Goal: Navigation & Orientation: Find specific page/section

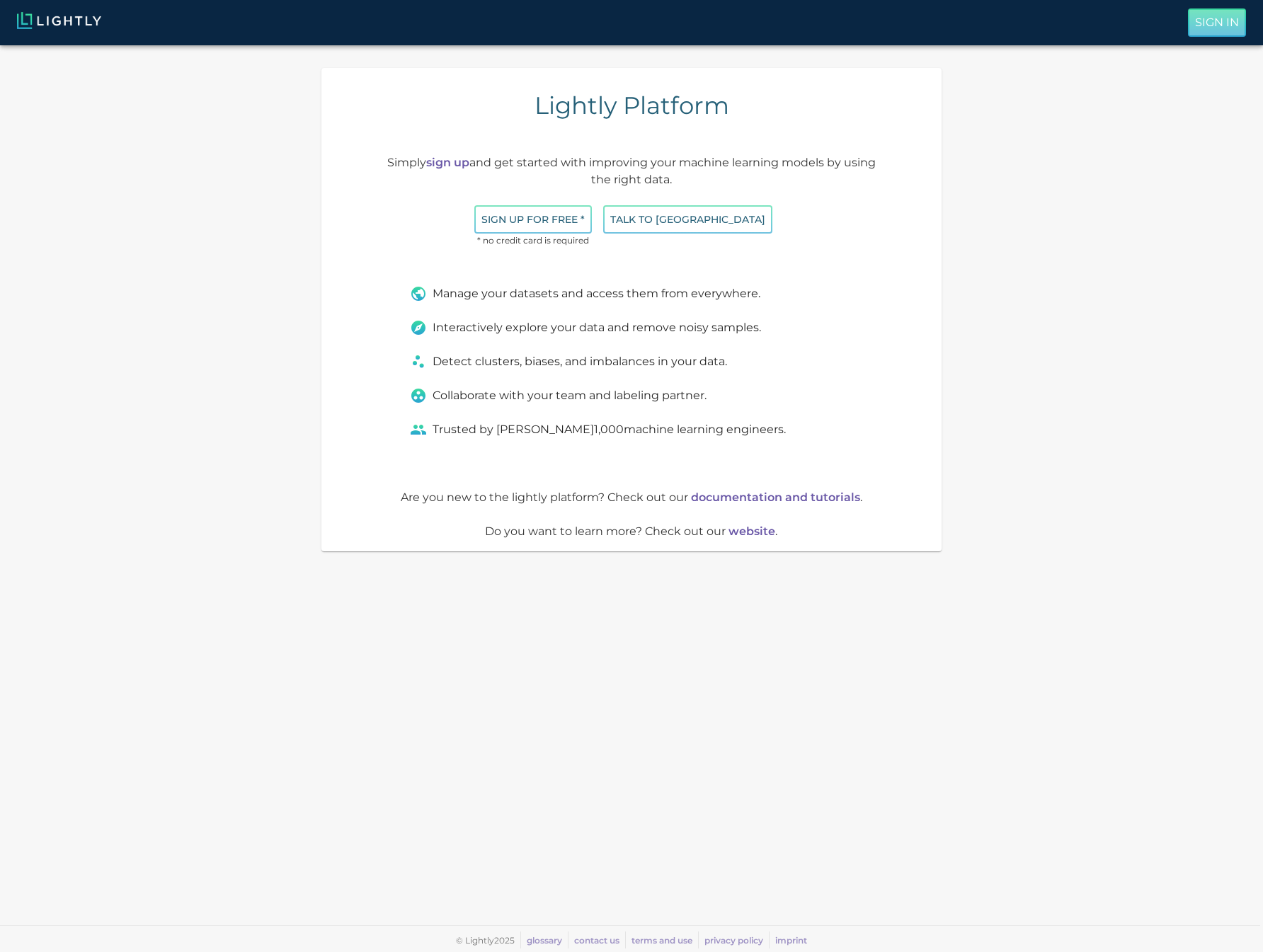
click at [1224, 21] on p "Sign In" at bounding box center [1216, 23] width 44 height 17
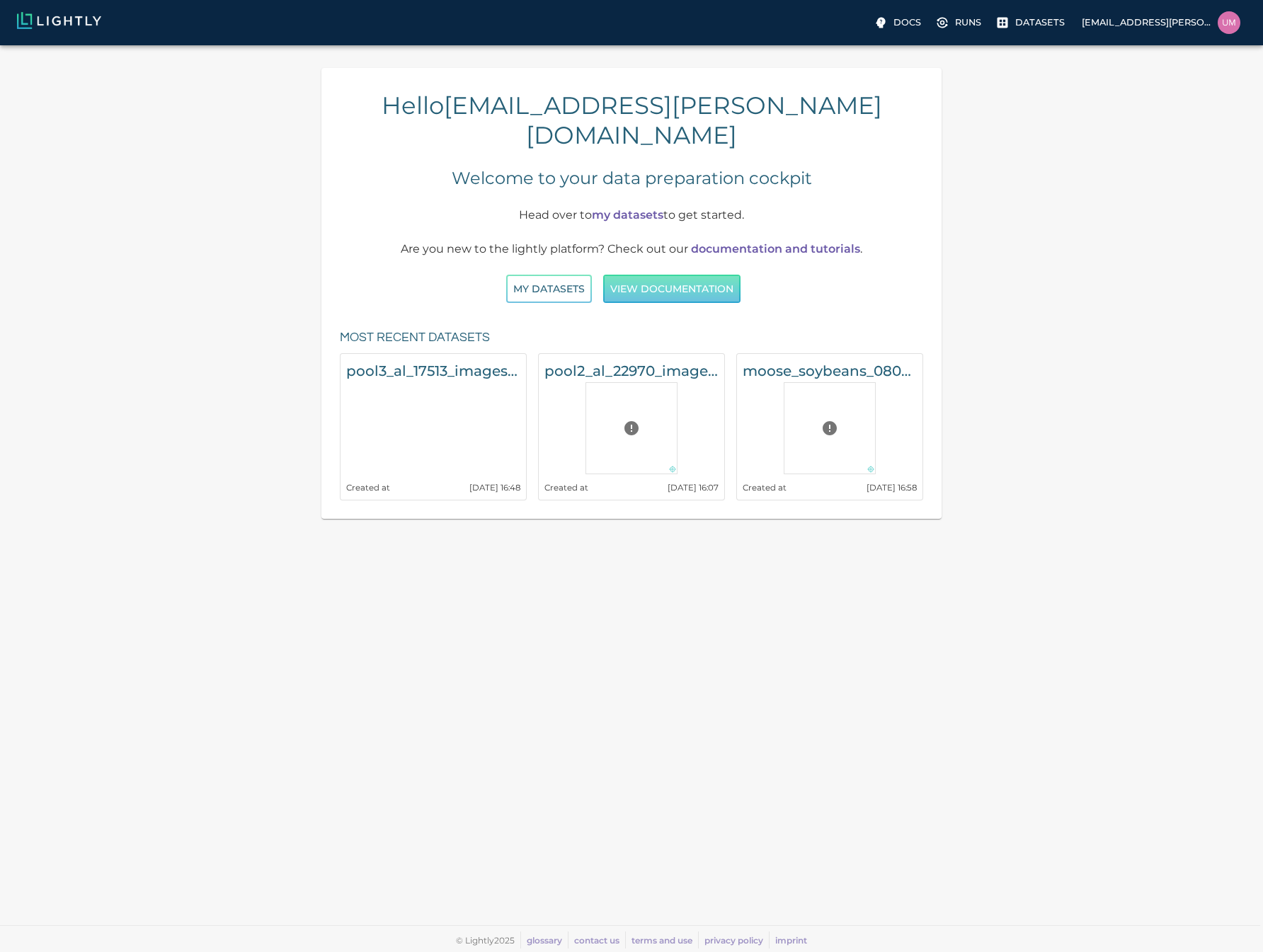
click at [626, 274] on button "View documentation" at bounding box center [672, 289] width 138 height 29
click at [537, 274] on button "My Datasets" at bounding box center [549, 289] width 86 height 29
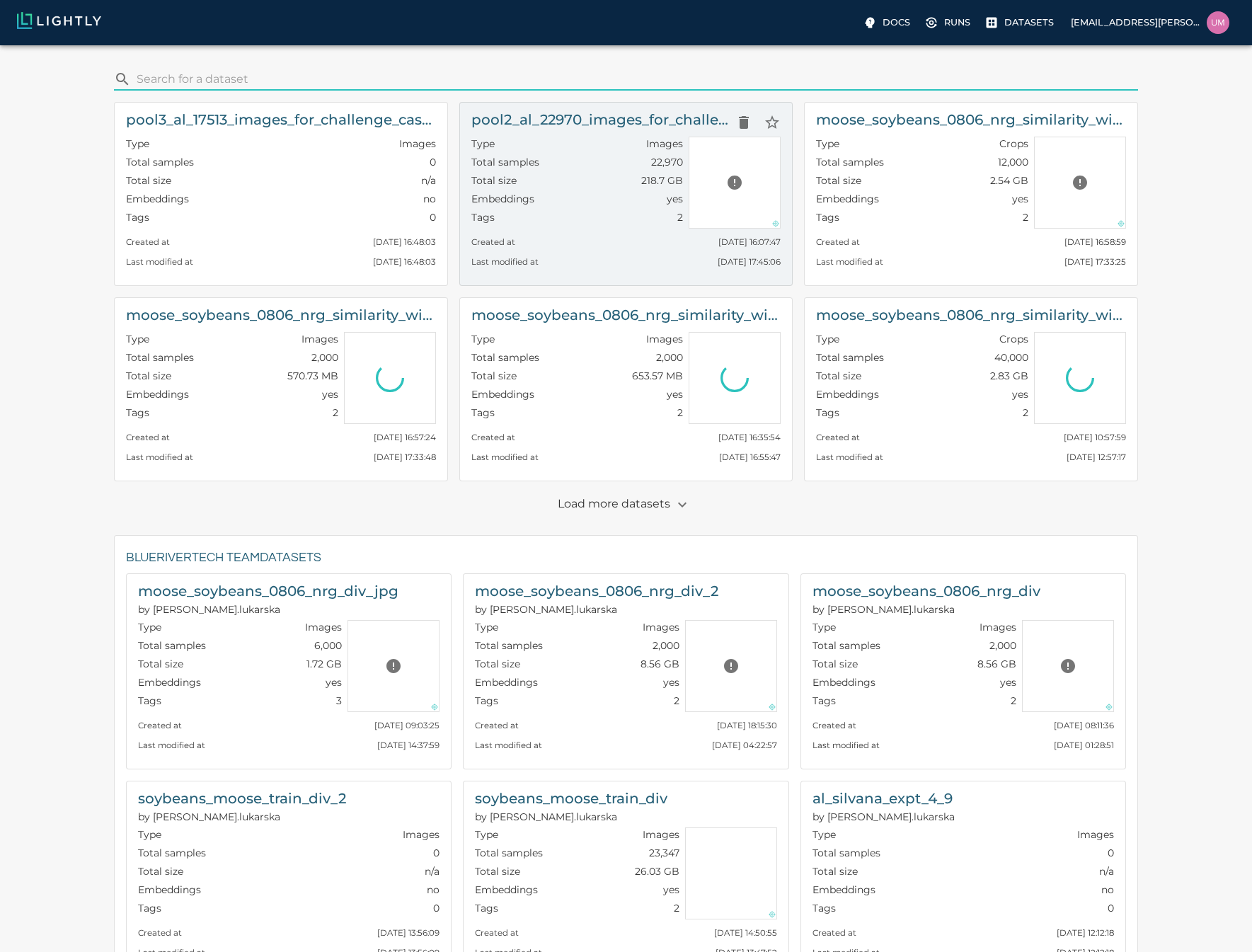
click at [562, 181] on div "Total size 218.7 GB" at bounding box center [577, 183] width 213 height 19
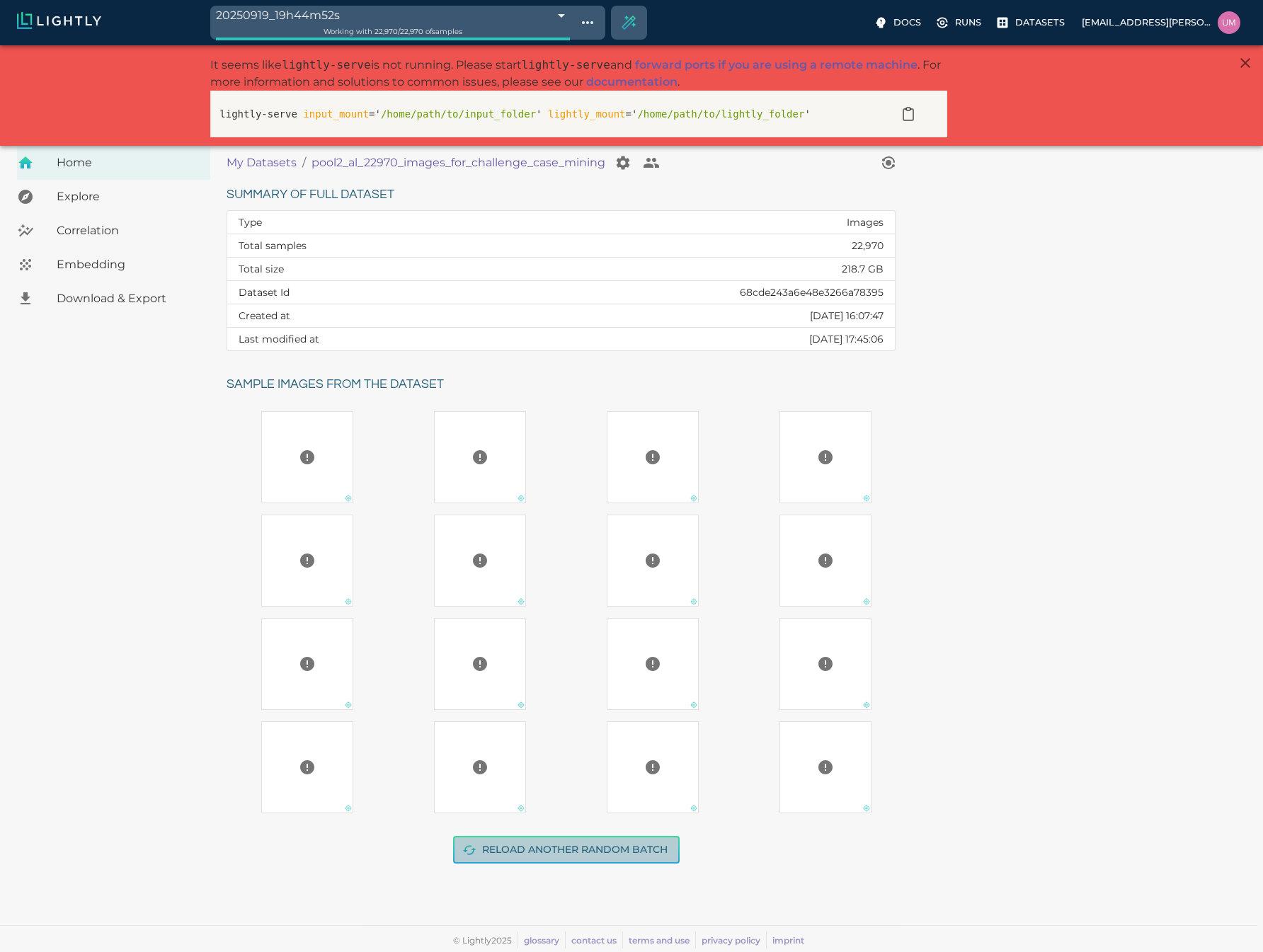
click at [560, 853] on button "Reload another random batch" at bounding box center [567, 850] width 226 height 28
